Goal: Task Accomplishment & Management: Manage account settings

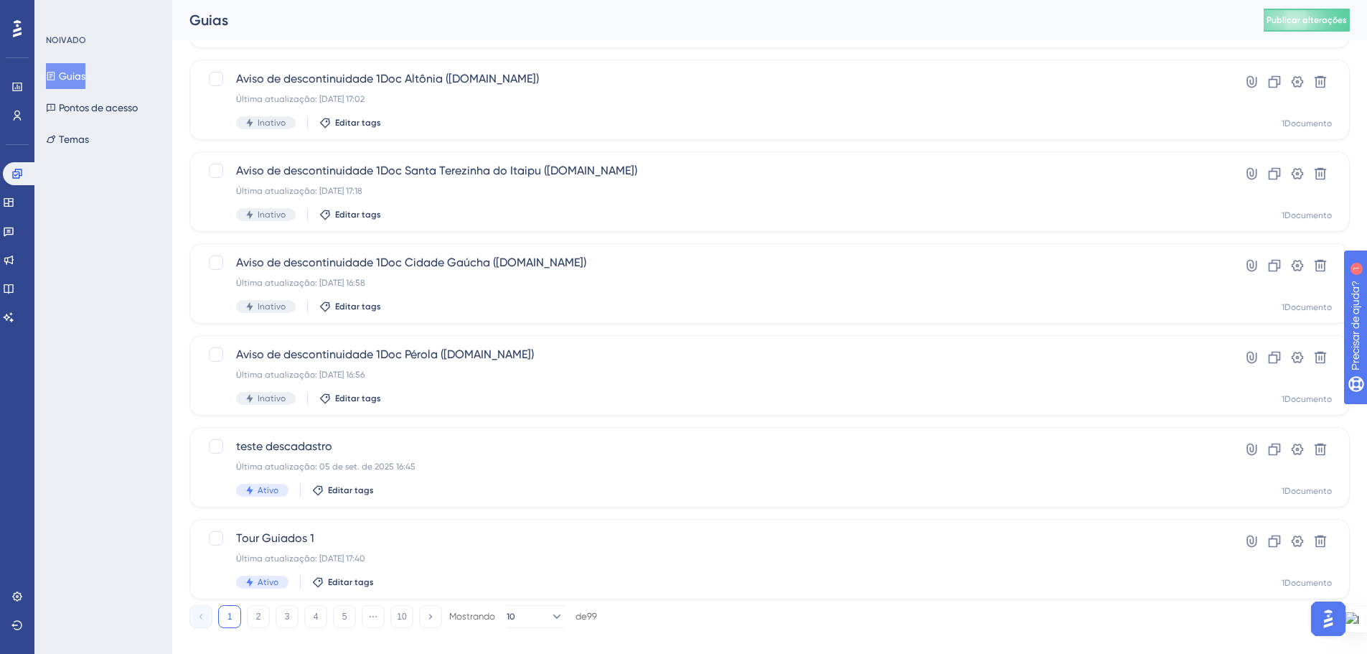
scroll to position [460, 0]
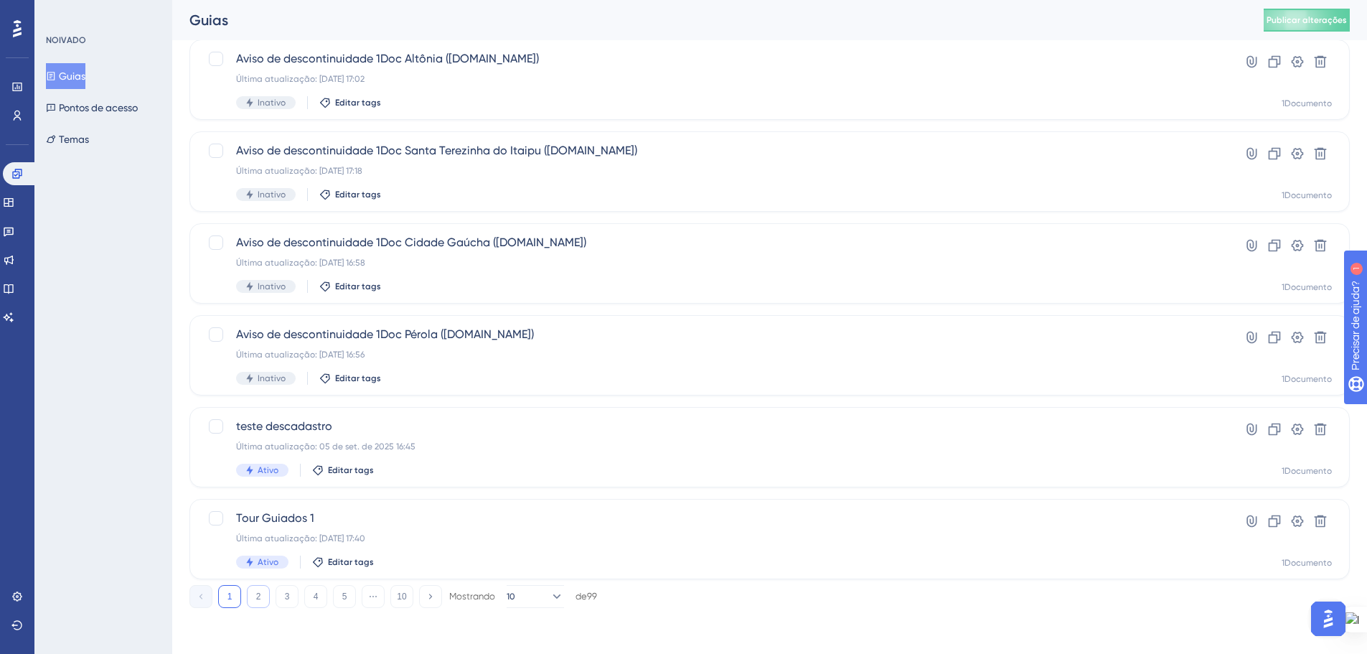
click at [258, 604] on button "2" at bounding box center [258, 596] width 23 height 23
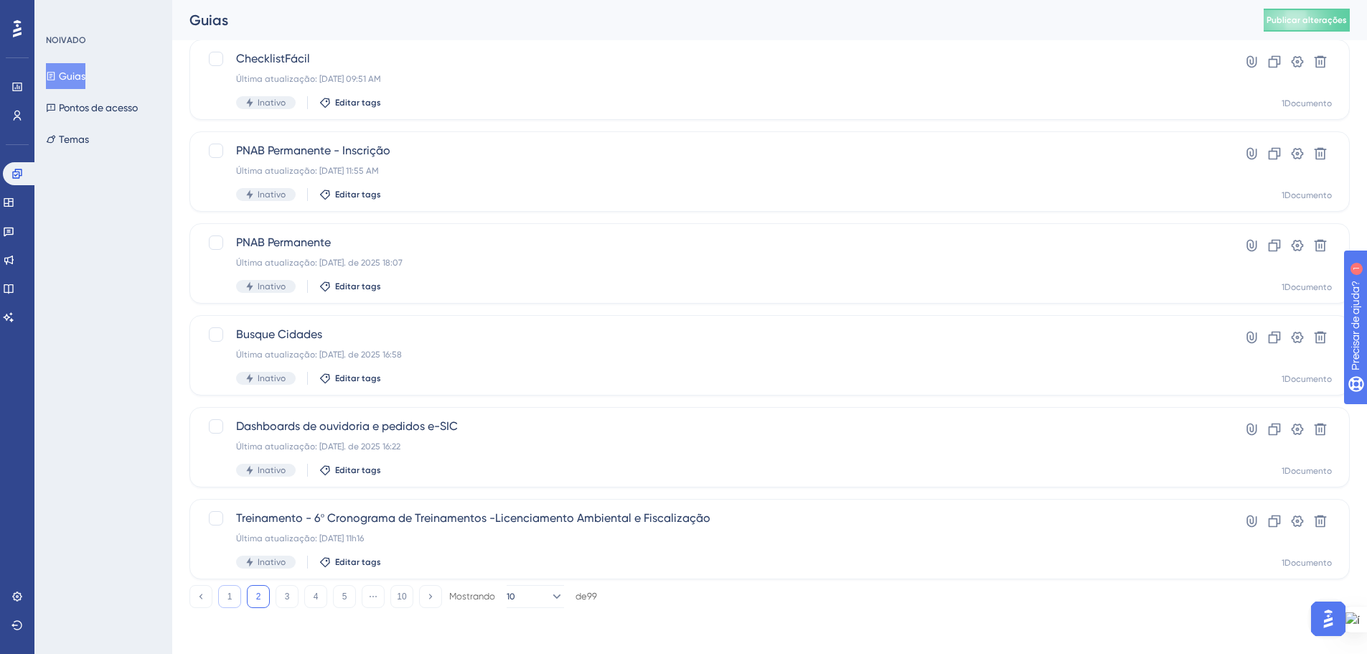
click at [235, 602] on button "1" at bounding box center [229, 596] width 23 height 23
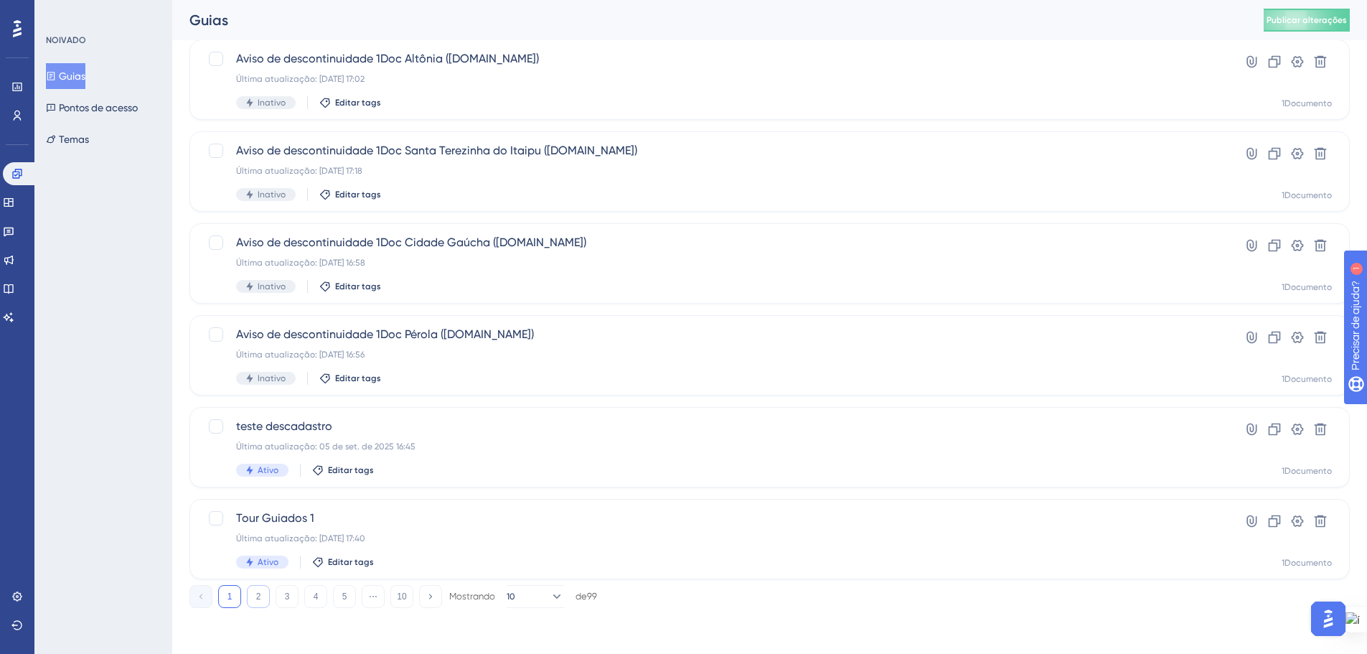
click at [261, 596] on font "2" at bounding box center [258, 596] width 5 height 10
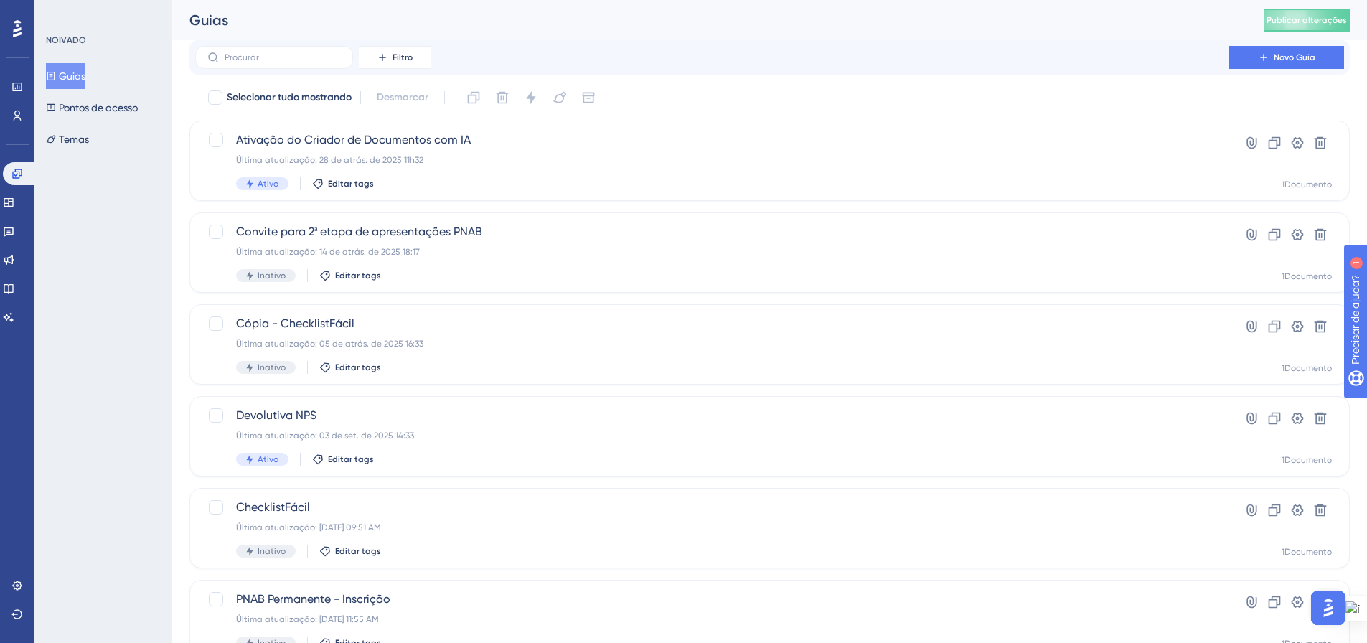
scroll to position [0, 0]
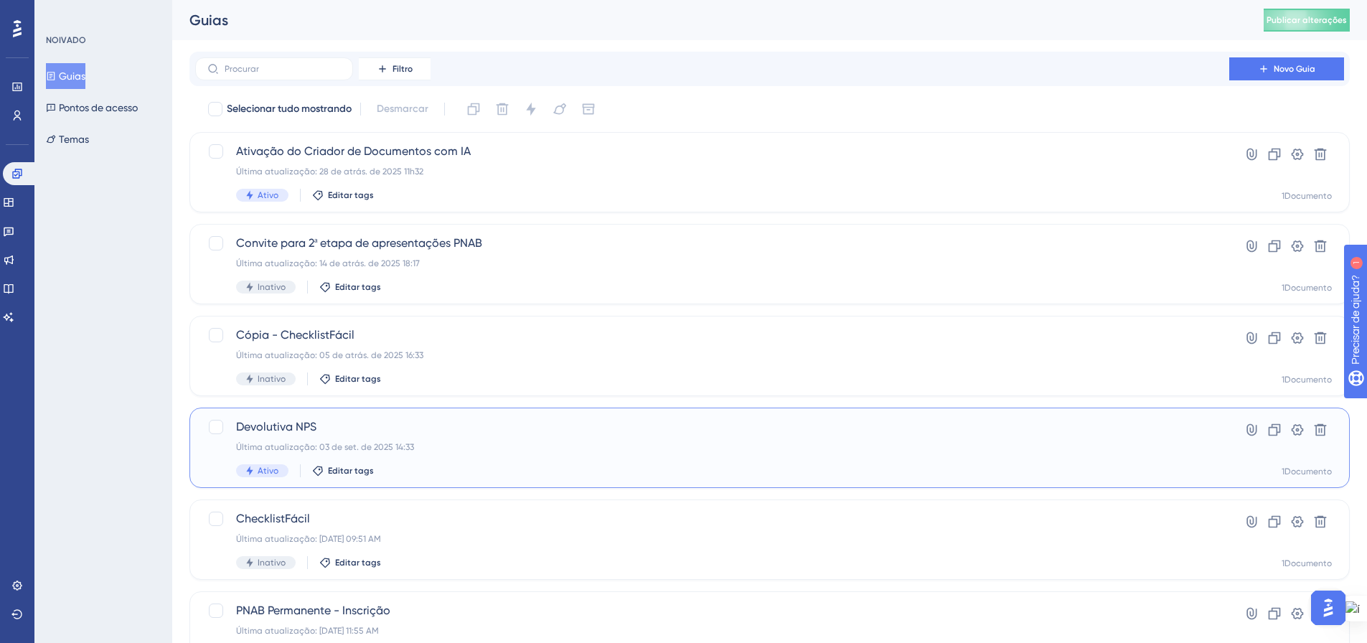
click at [271, 467] on font "Ativo" at bounding box center [268, 471] width 21 height 10
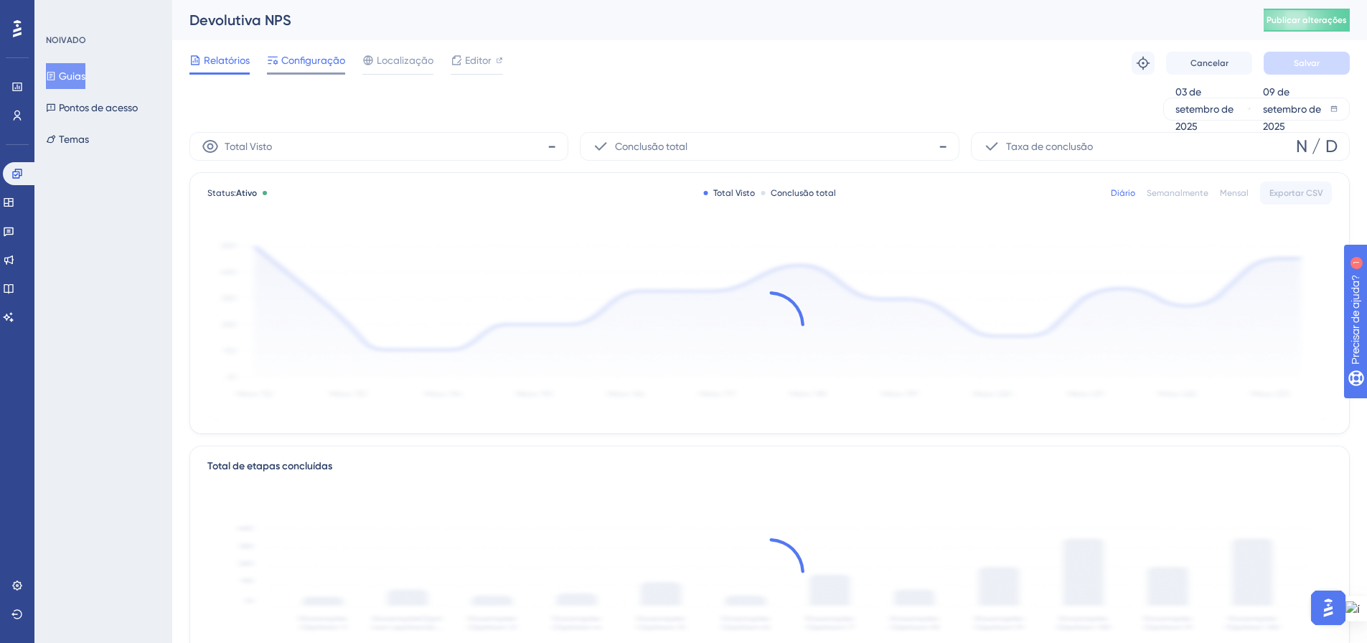
click at [302, 61] on font "Configuração" at bounding box center [313, 60] width 64 height 11
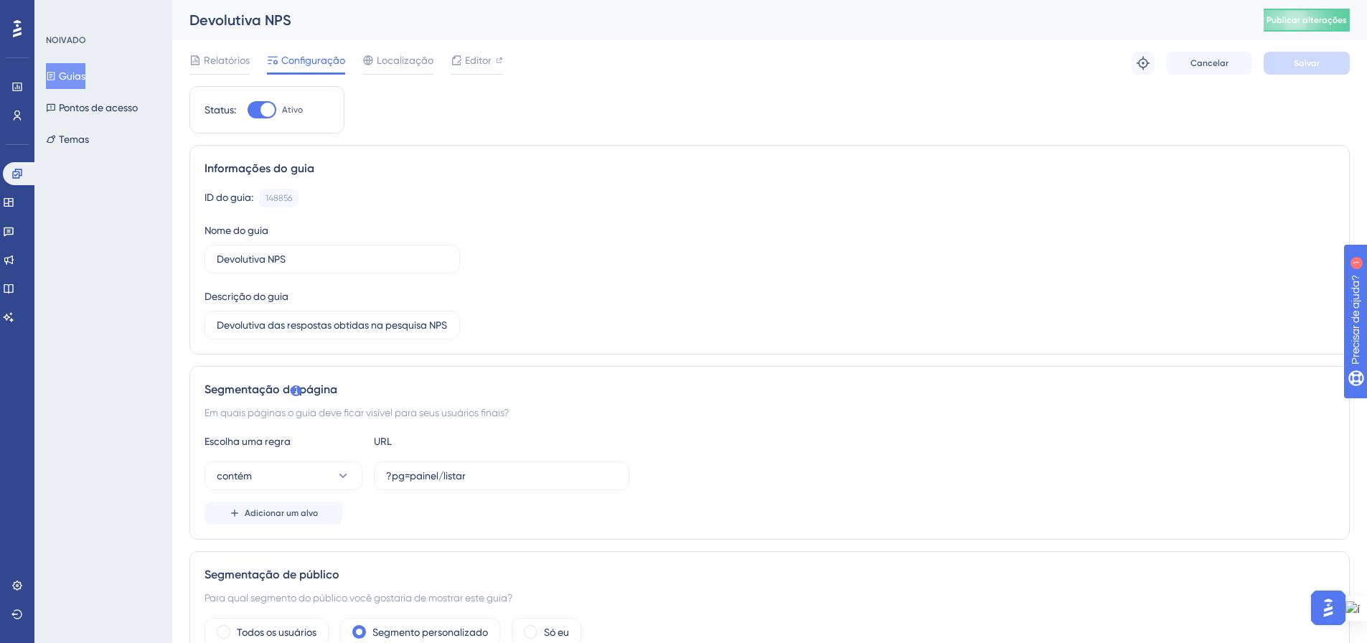
click at [252, 110] on div at bounding box center [262, 109] width 29 height 17
click at [248, 110] on input "Ativo" at bounding box center [247, 110] width 1 height 1
checkbox input "false"
click at [1304, 69] on button "Salvar" at bounding box center [1307, 63] width 86 height 23
click at [1325, 11] on button "Publicar alterações" at bounding box center [1307, 20] width 86 height 23
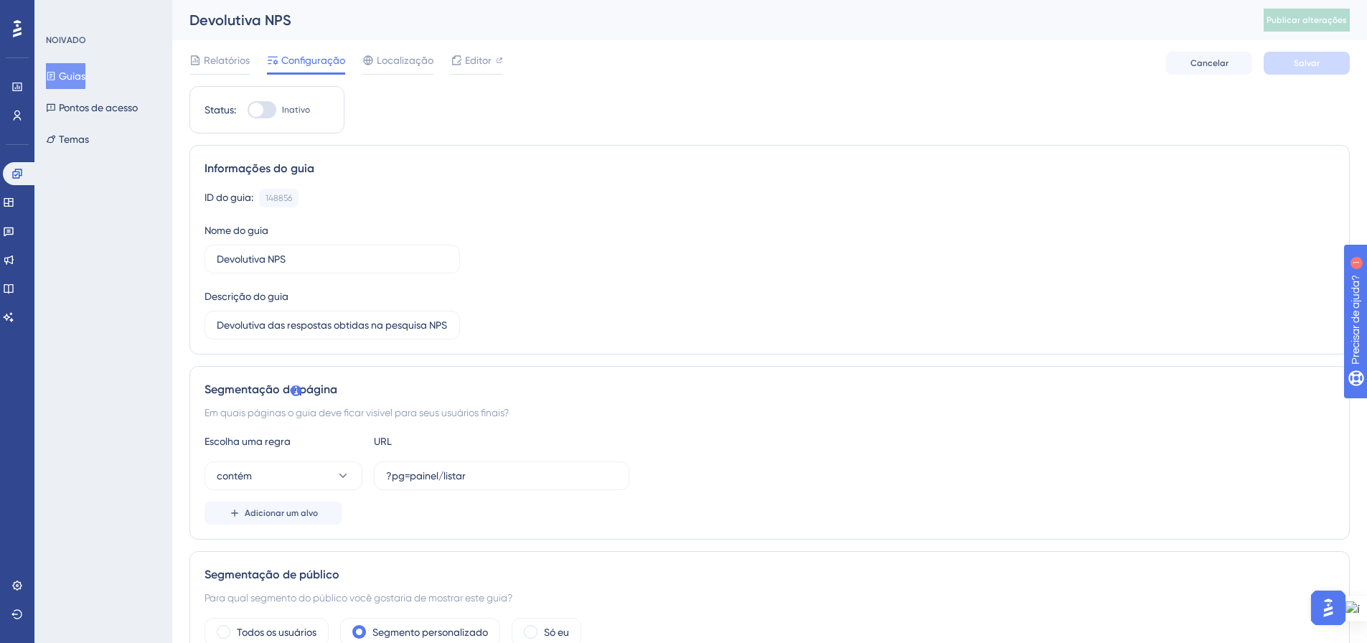
click at [78, 78] on font "Guias" at bounding box center [72, 75] width 27 height 11
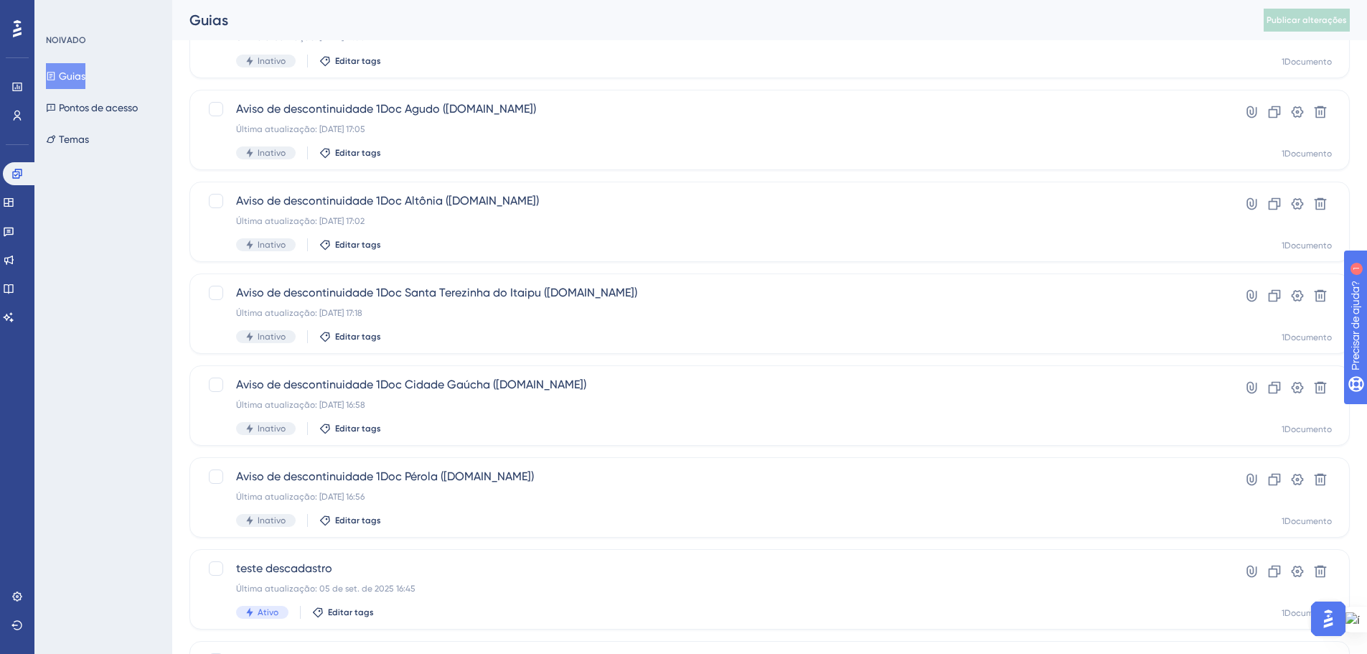
scroll to position [359, 0]
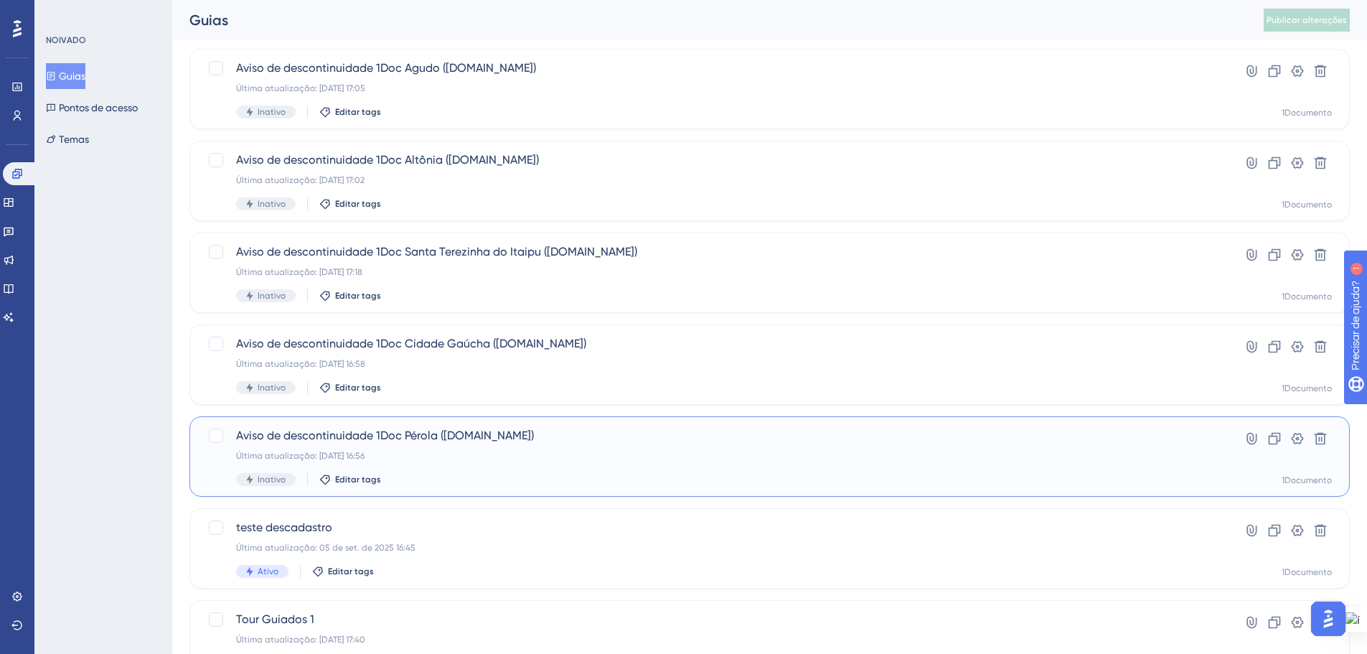
click at [602, 441] on span "Aviso de descontinuidade 1Doc Pérola ([DOMAIN_NAME])" at bounding box center [712, 435] width 953 height 17
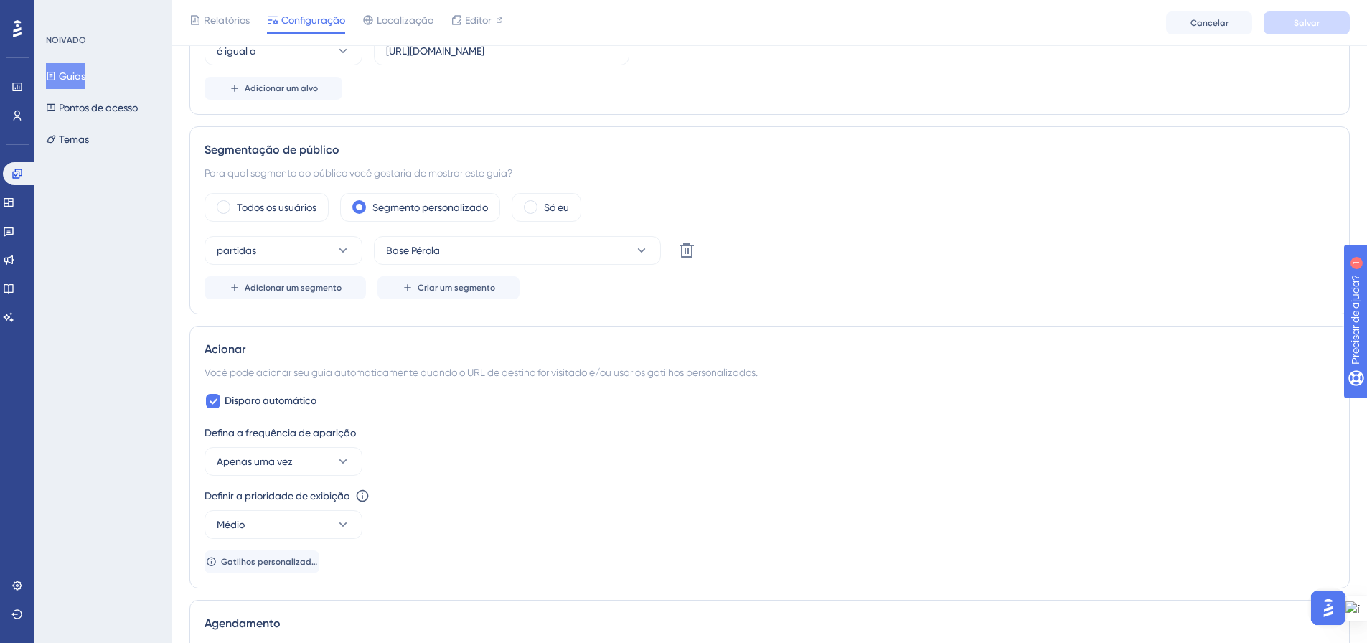
scroll to position [502, 0]
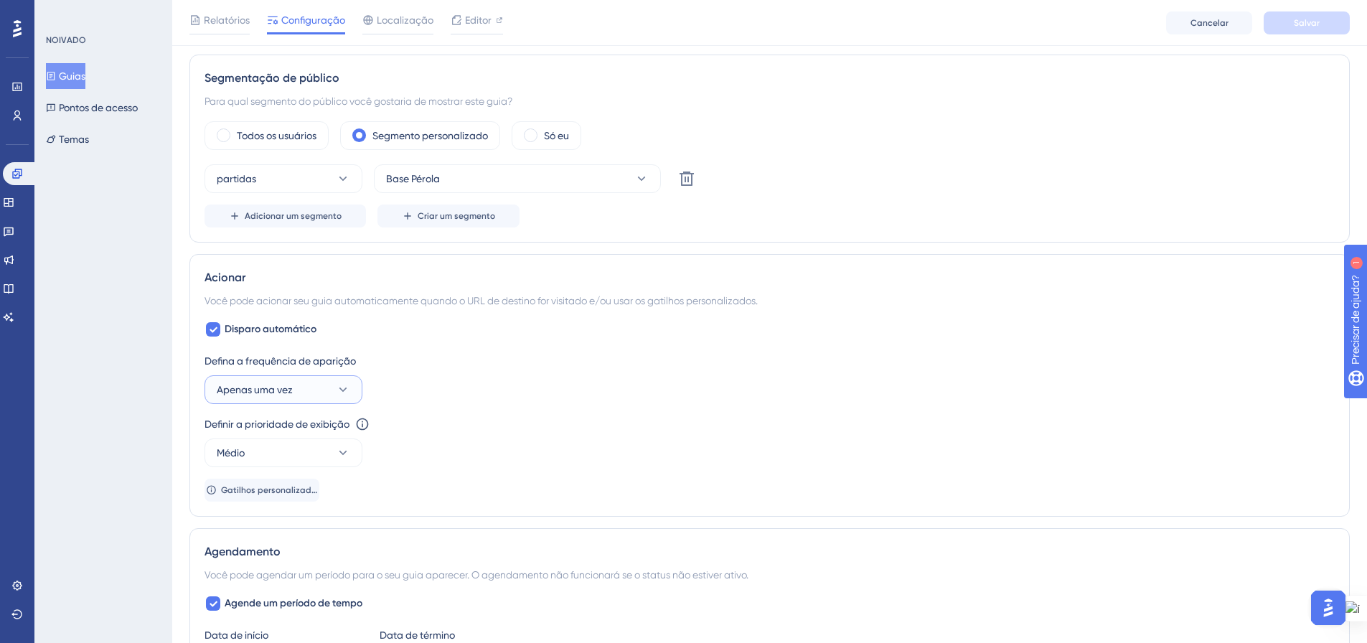
click at [342, 391] on icon at bounding box center [343, 390] width 14 height 14
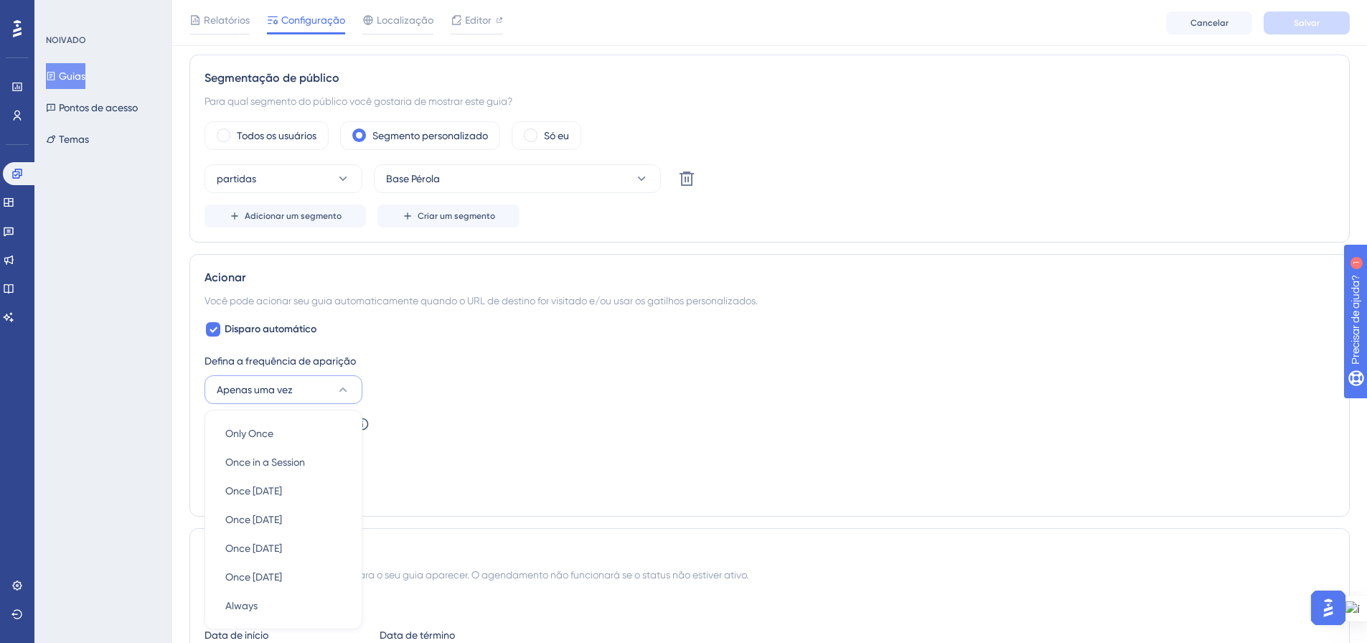
scroll to position [700, 0]
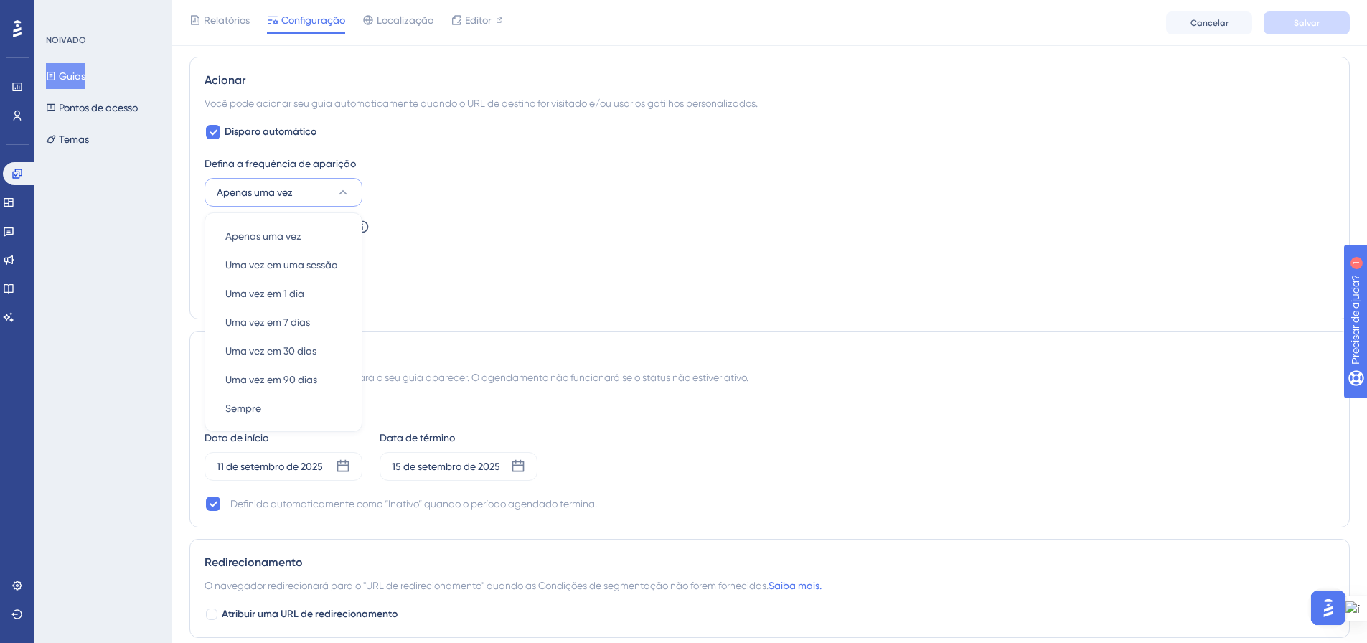
click at [561, 256] on div "Definir a prioridade de exibição Esta opção definirá a prioridade de exibição e…" at bounding box center [770, 244] width 1131 height 52
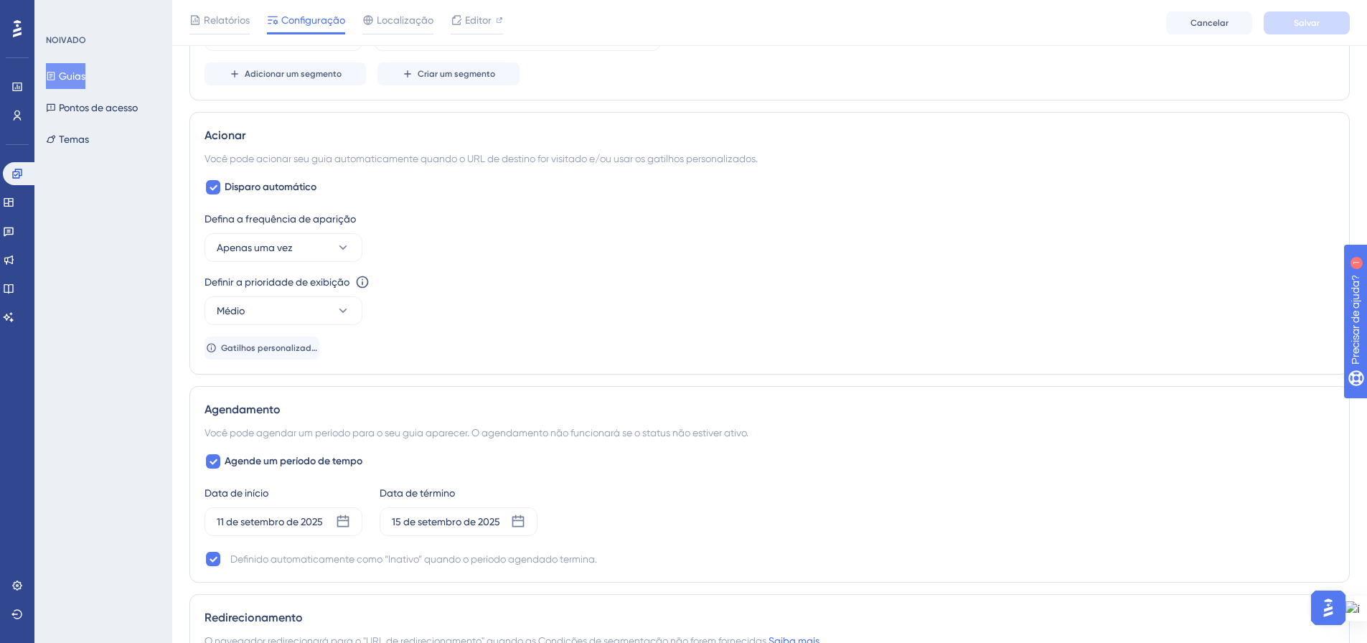
scroll to position [646, 11]
click at [336, 309] on icon at bounding box center [343, 309] width 14 height 14
click at [266, 449] on div "Mais alto Mais alto" at bounding box center [283, 439] width 116 height 29
click at [510, 307] on div "Definir a prioridade de exibição Esta opção definirá a prioridade de exibição e…" at bounding box center [770, 298] width 1131 height 52
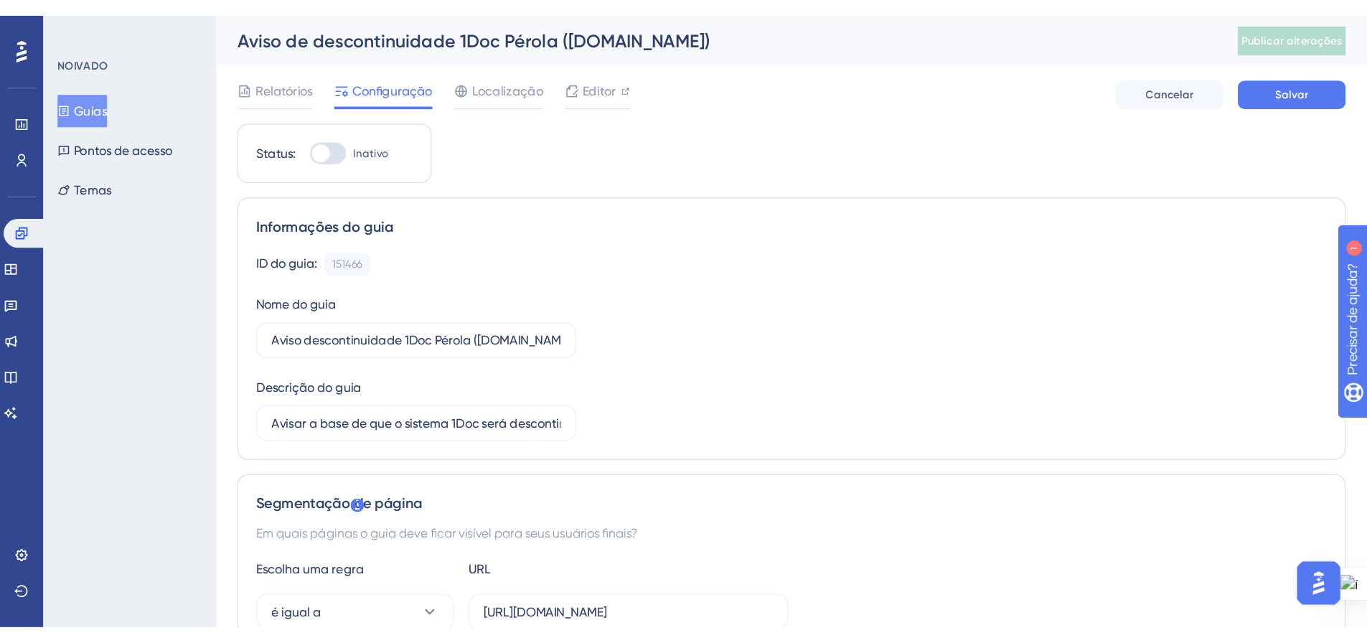
scroll to position [0, 11]
